Goal: Transaction & Acquisition: Purchase product/service

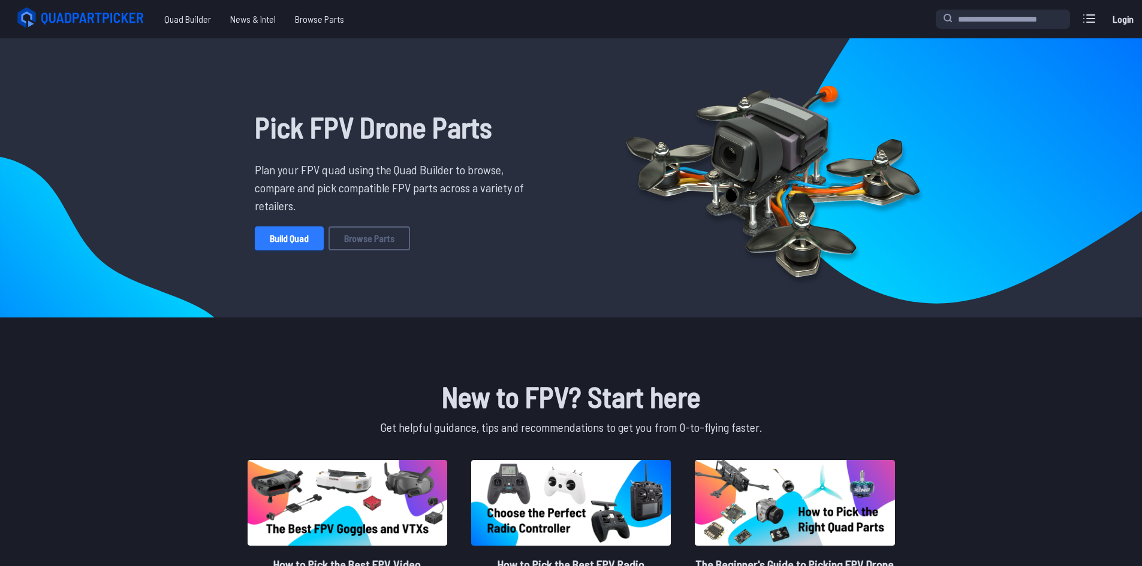
click at [282, 236] on link "Build Quad" at bounding box center [289, 239] width 69 height 24
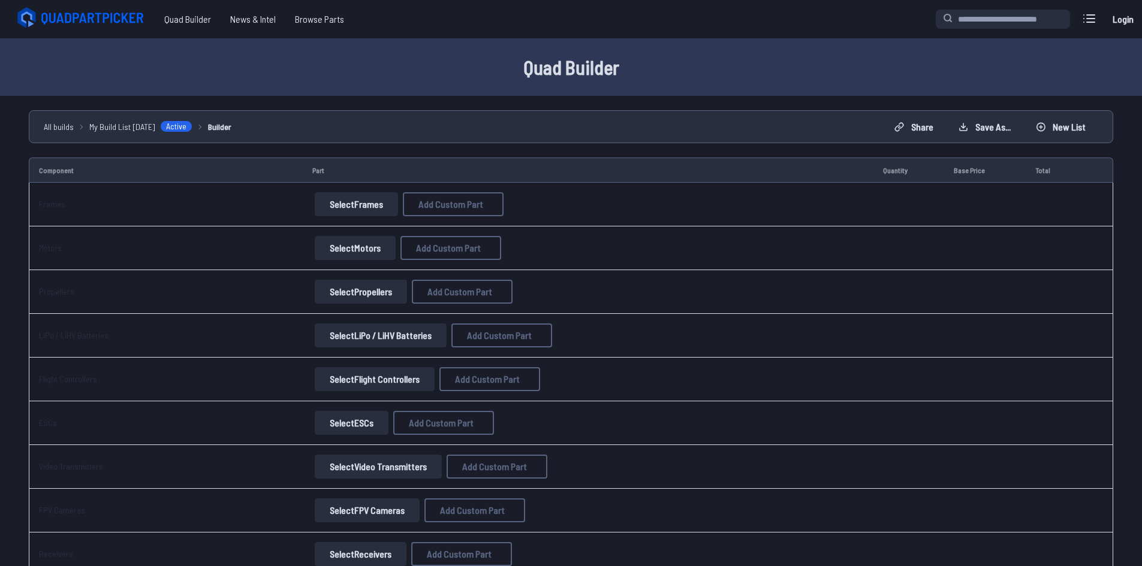
click at [336, 196] on button "Select Frames" at bounding box center [356, 204] width 83 height 24
click at [337, 203] on button "Select Frames" at bounding box center [356, 204] width 83 height 24
click at [586, 206] on div "Select Frames Add Custom Part Add Custom Part Part name* Brand / Manufacturer P…" at bounding box center [588, 204] width 552 height 24
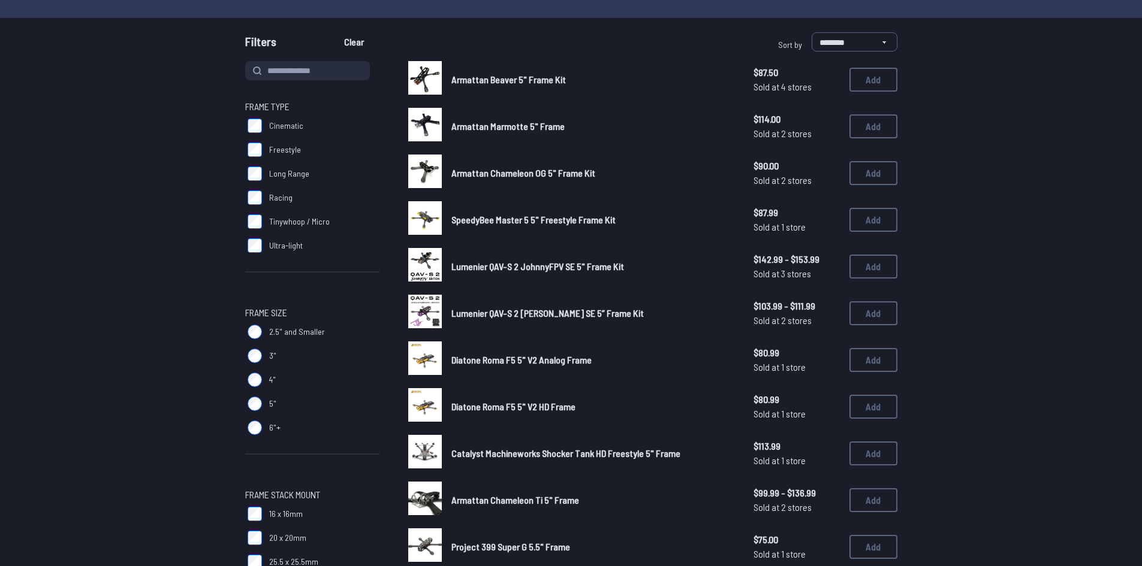
scroll to position [120, 0]
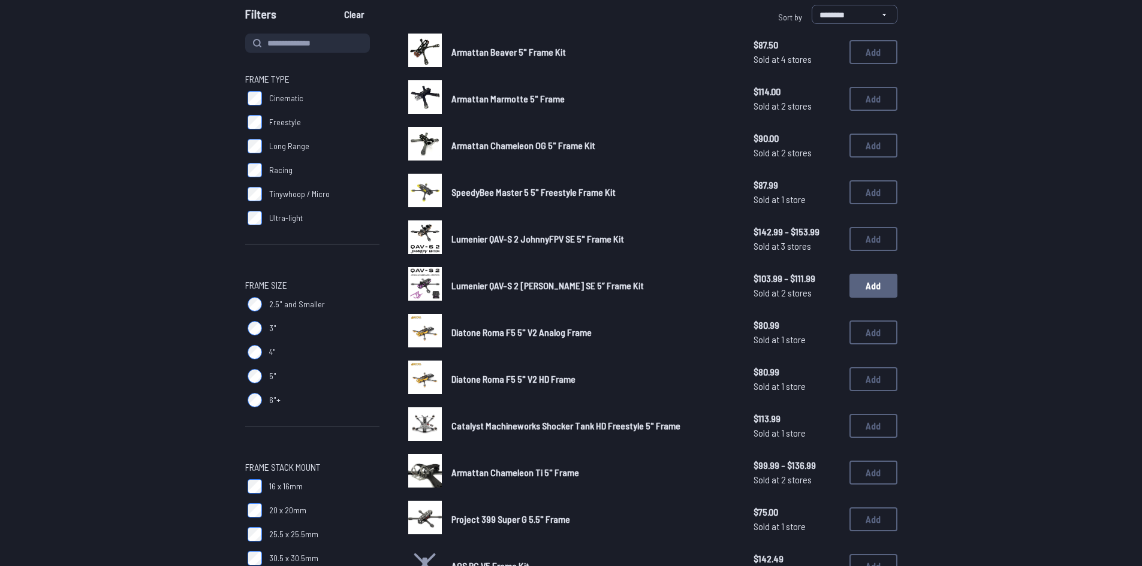
click at [878, 293] on button "Add" at bounding box center [873, 286] width 48 height 24
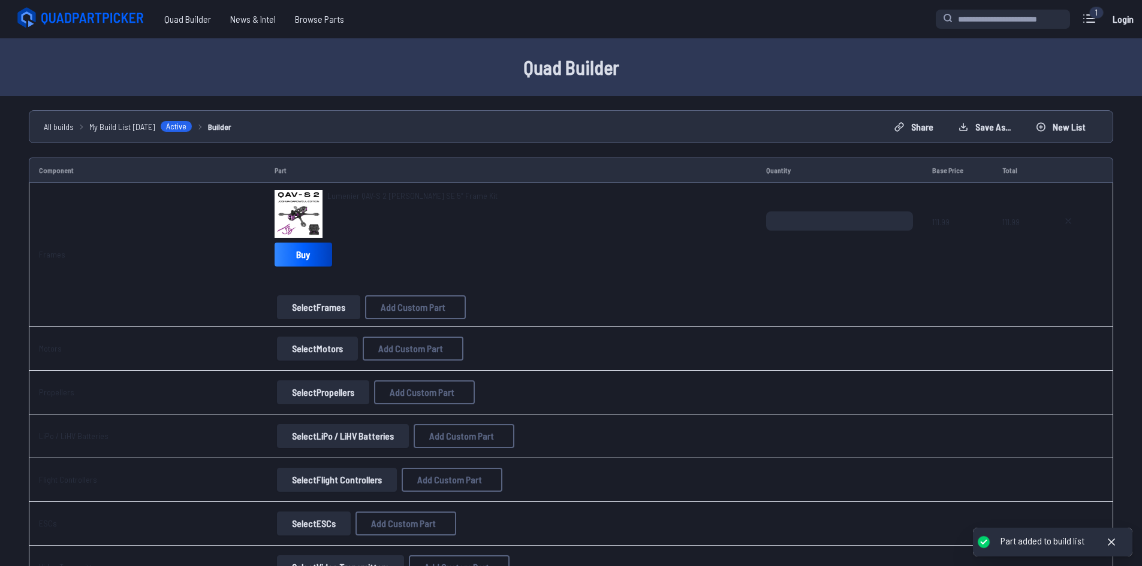
click at [439, 193] on span "Lumenier QAV-S 2 [PERSON_NAME] SE 5” Frame Kit" at bounding box center [412, 196] width 170 height 10
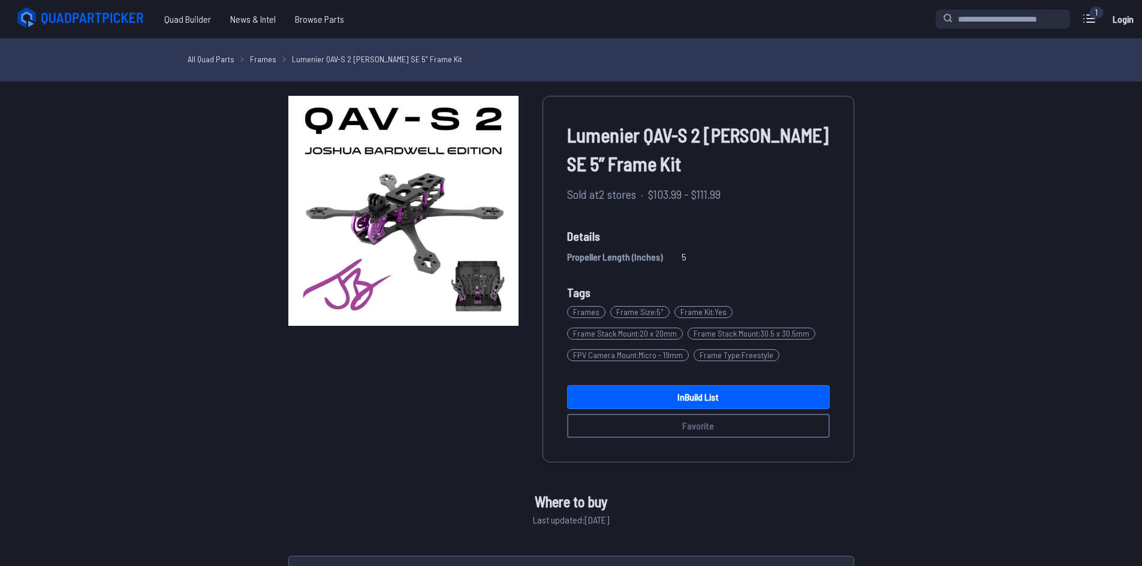
click at [1098, 12] on div "1" at bounding box center [1096, 13] width 14 height 12
click at [1086, 17] on icon at bounding box center [1089, 18] width 19 height 19
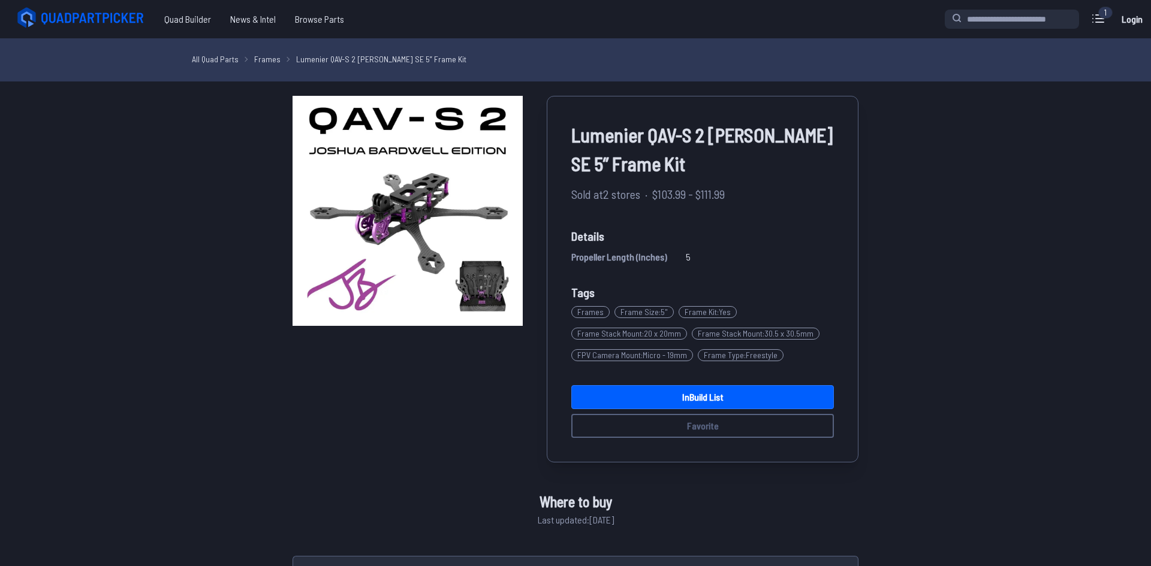
click at [900, 104] on label "close sidebar" at bounding box center [575, 283] width 1151 height 566
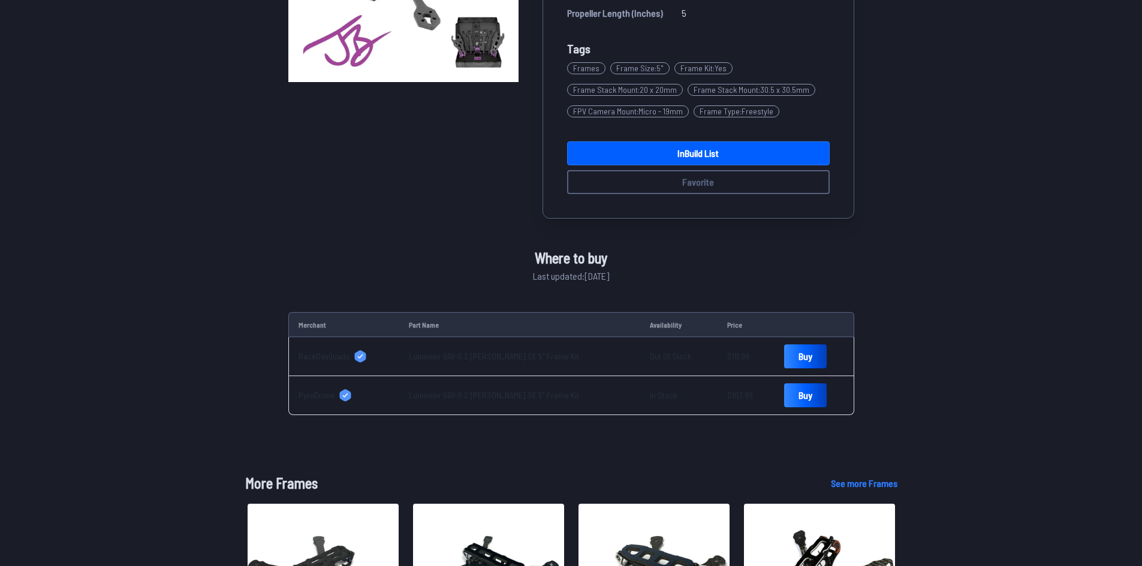
scroll to position [300, 0]
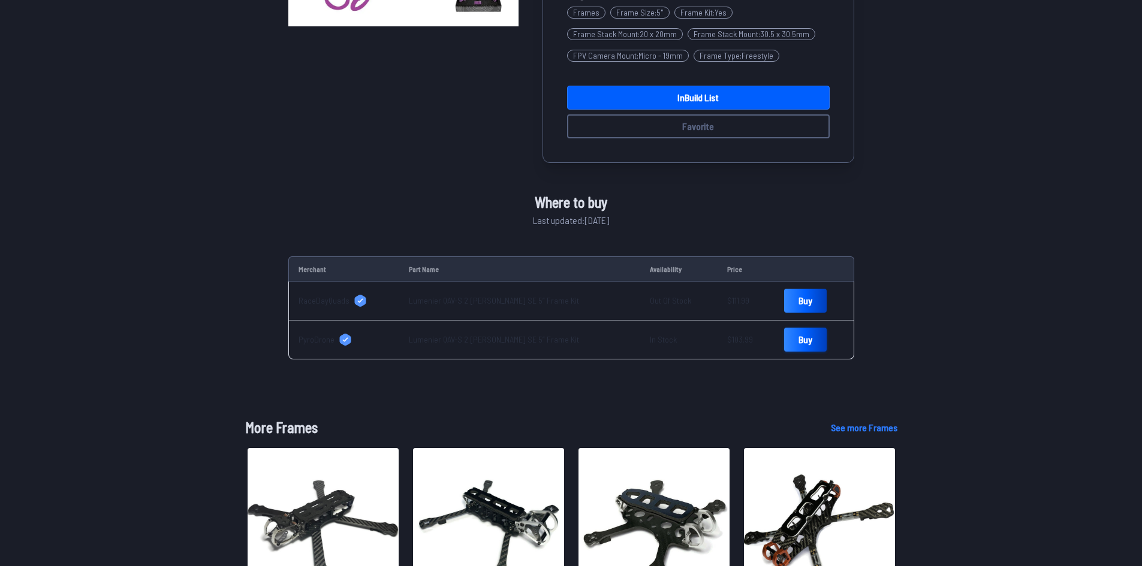
click at [797, 333] on link "Buy" at bounding box center [805, 340] width 43 height 24
click at [785, 297] on link "Buy" at bounding box center [805, 301] width 43 height 24
click at [796, 339] on link "Buy" at bounding box center [805, 340] width 43 height 24
